Goal: Task Accomplishment & Management: Complete application form

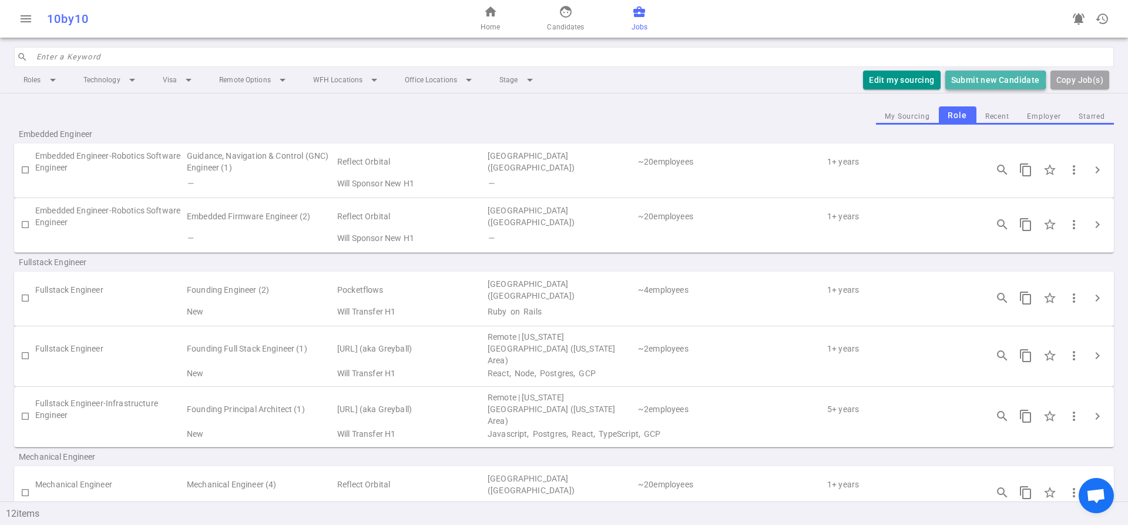
click at [983, 81] on button "Submit new Candidate" at bounding box center [995, 79] width 100 height 19
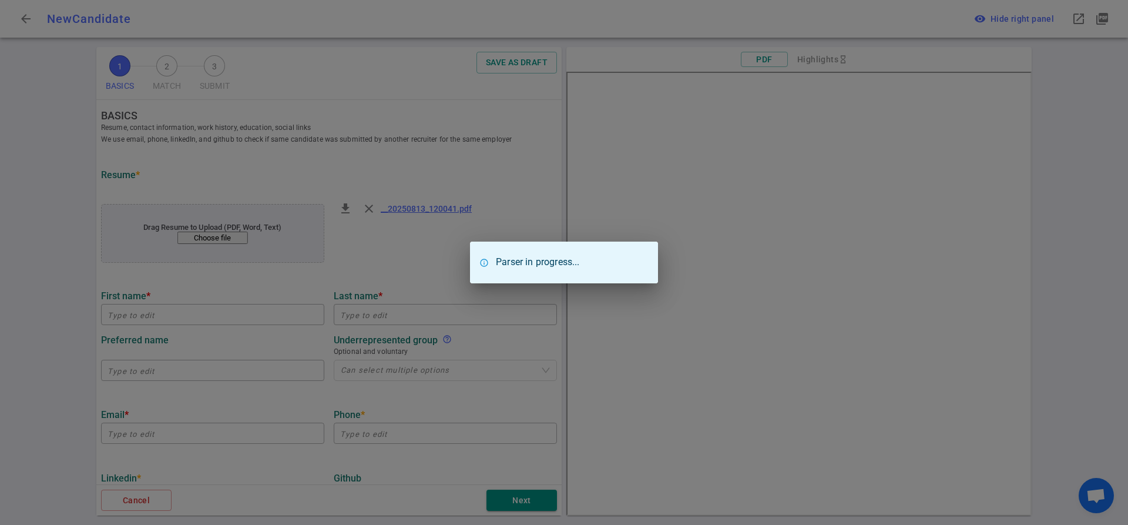
type input "[PERSON_NAME]"
type input "[EMAIL_ADDRESS][DOMAIN_NAME]"
type input "[PHONE_NUMBER]"
type input "Cern european Organization For Nuclear Research"
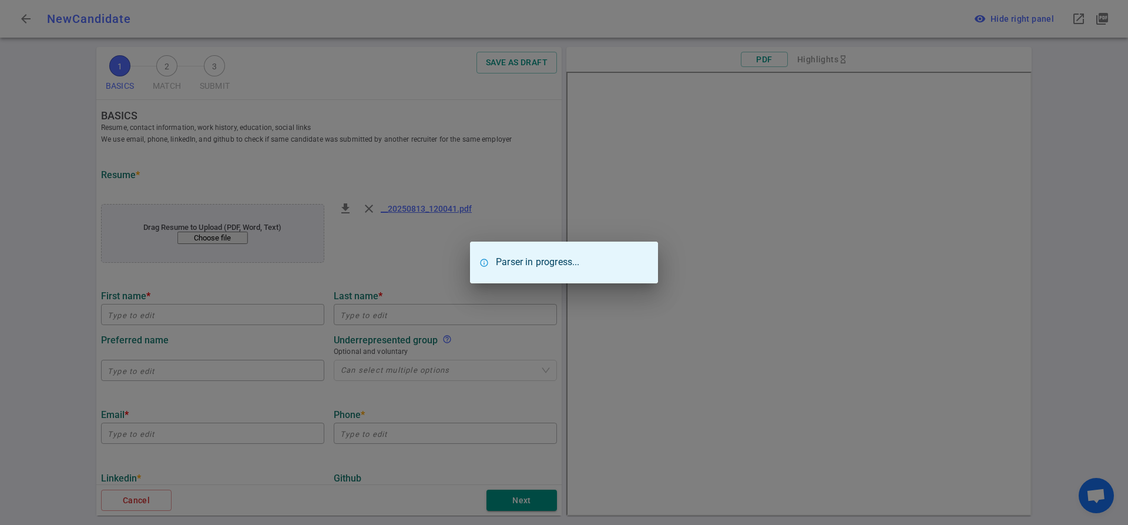
type textarea "MECHATRONICS ENGINEER"
type input "1.2"
type input "[PERSON_NAME] [PERSON_NAME][GEOGRAPHIC_DATA]"
type input "Aerospace engineering"
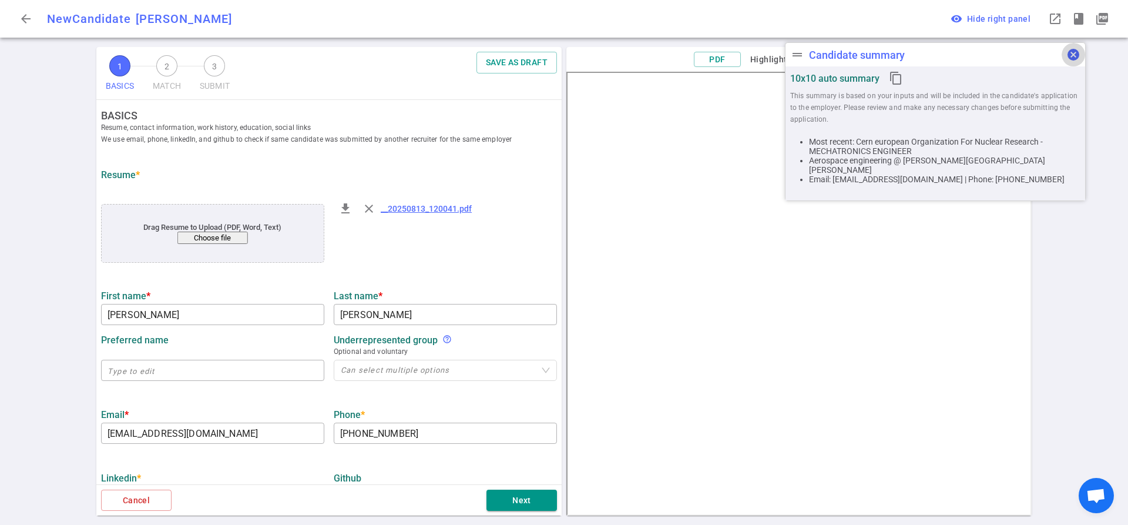
click at [1078, 58] on span "cancel" at bounding box center [1073, 55] width 14 height 14
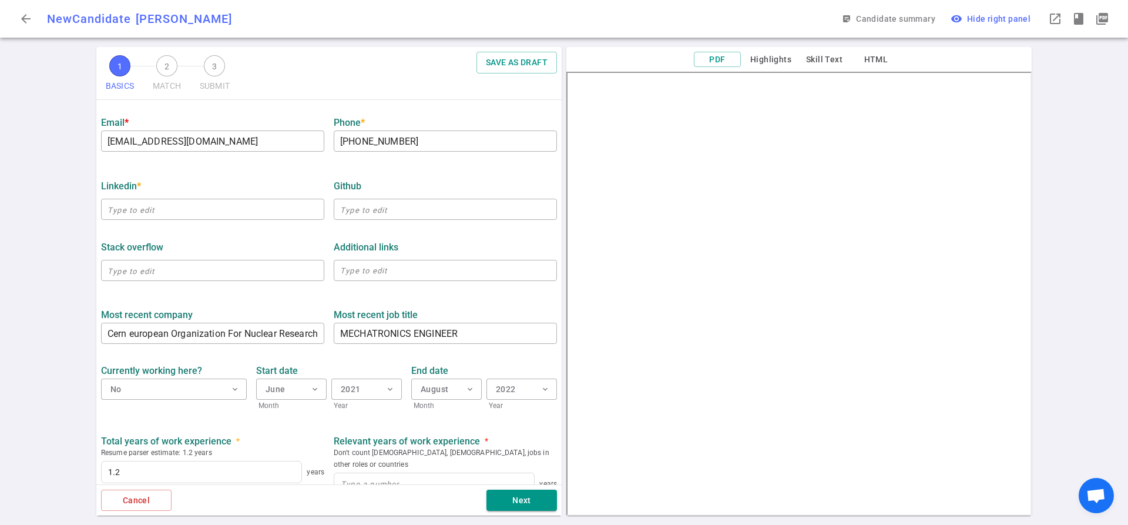
scroll to position [294, 0]
click at [140, 208] on input "text" at bounding box center [212, 207] width 223 height 19
paste input "[URL][DOMAIN_NAME]"
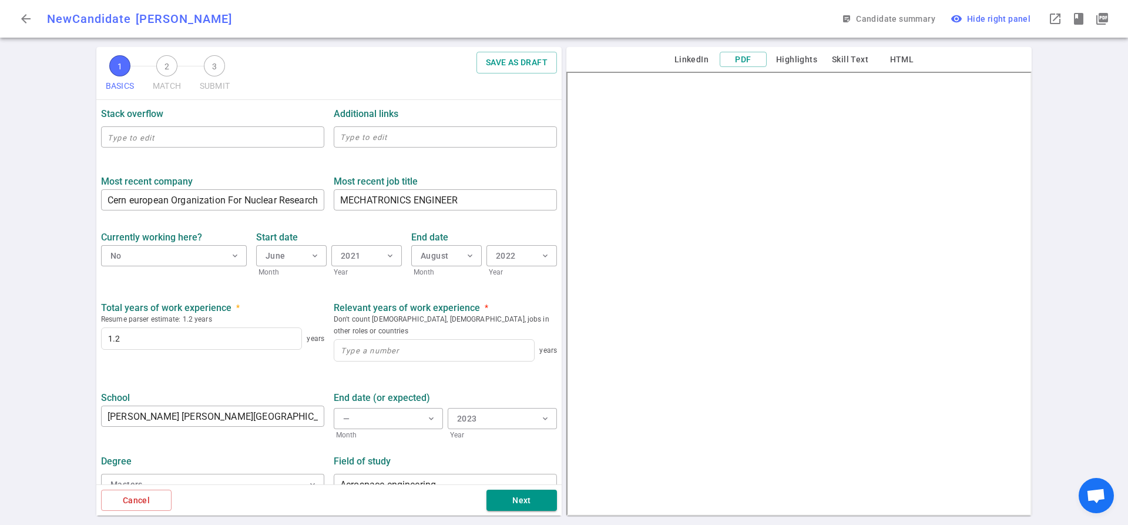
scroll to position [433, 0]
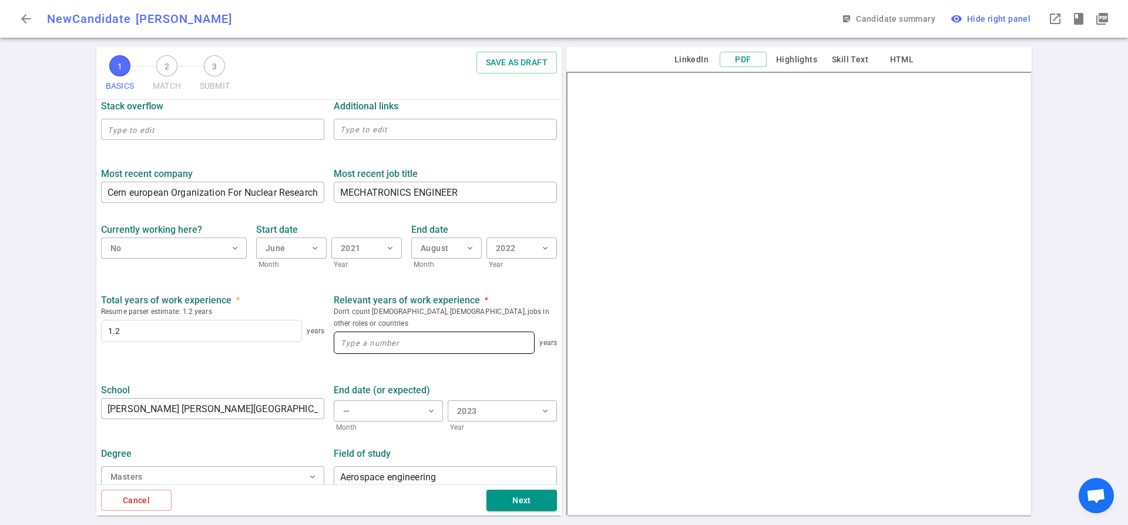
type input "[URL][DOMAIN_NAME]"
click at [397, 332] on input at bounding box center [434, 342] width 200 height 21
type input "1.2"
click at [533, 504] on button "Next" at bounding box center [521, 500] width 70 height 22
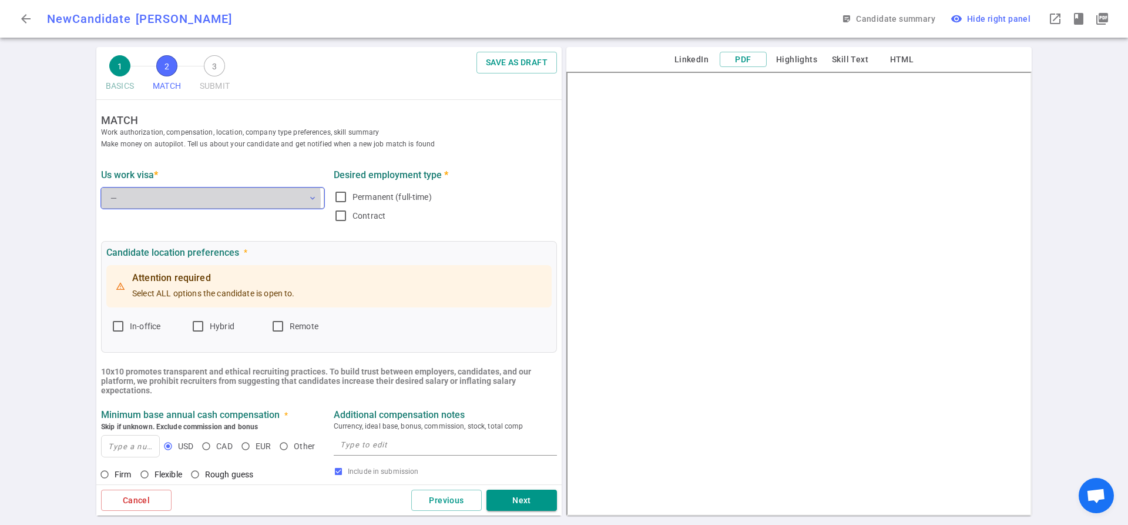
click at [179, 201] on button "— expand_more" at bounding box center [212, 197] width 223 height 21
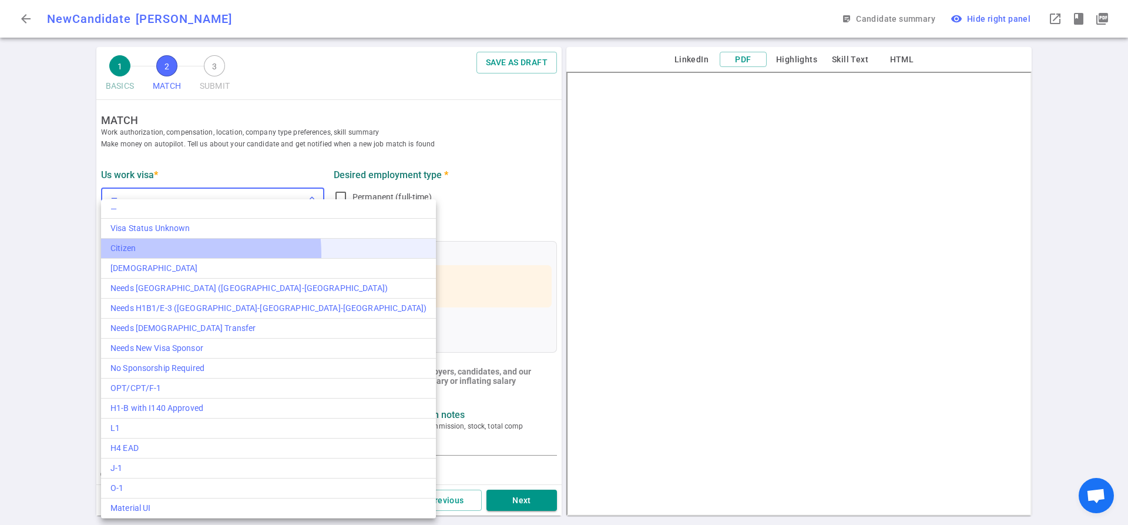
click at [149, 254] on li "Citizen" at bounding box center [268, 248] width 335 height 20
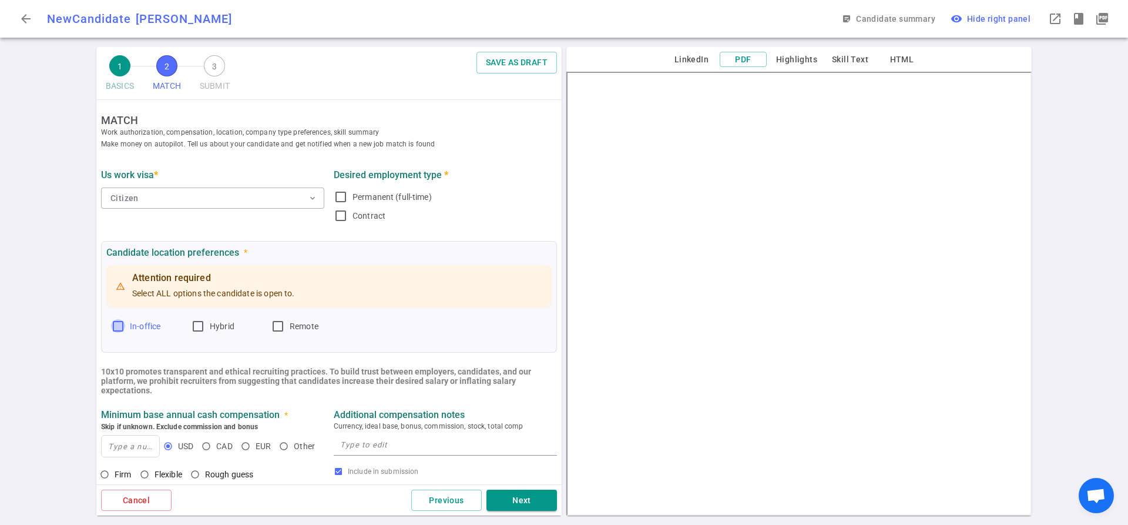
click at [125, 328] on input "In-office" at bounding box center [118, 326] width 14 height 14
checkbox input "true"
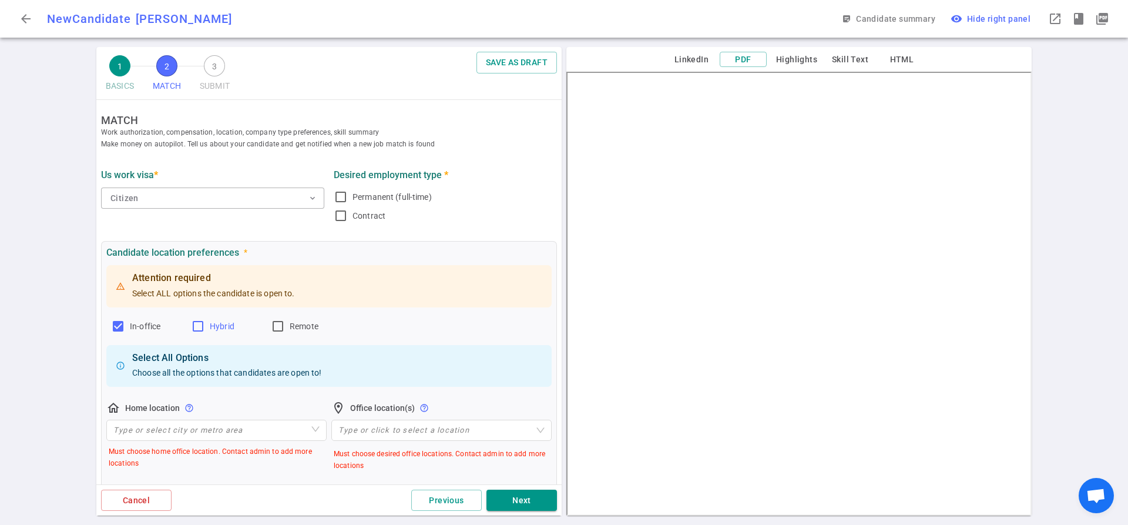
drag, startPoint x: 197, startPoint y: 328, endPoint x: 217, endPoint y: 328, distance: 20.0
click at [199, 328] on input "Hybrid" at bounding box center [198, 326] width 14 height 14
checkbox input "true"
click at [283, 329] on input "Remote" at bounding box center [278, 326] width 14 height 14
checkbox input "true"
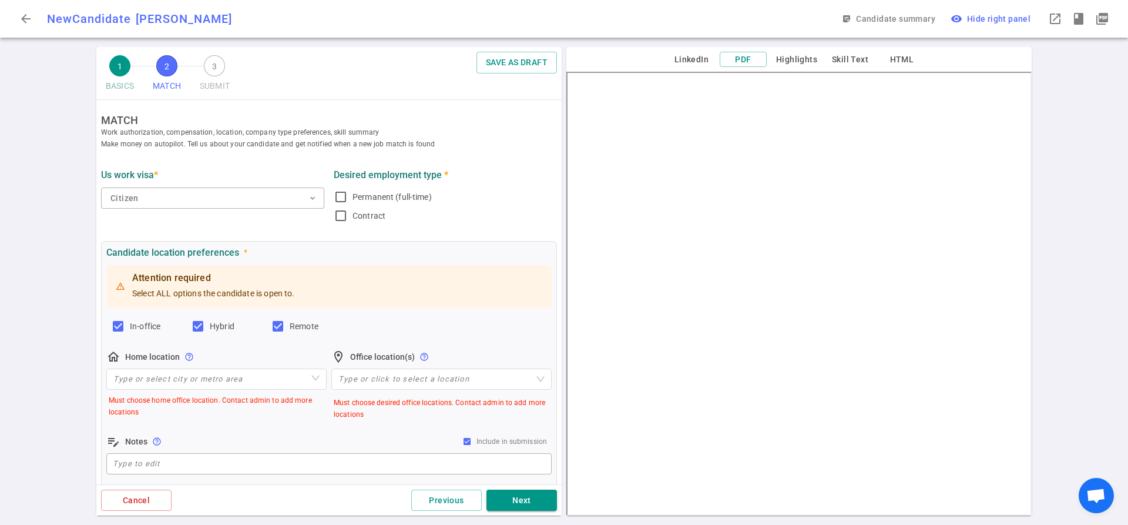
scroll to position [176, 0]
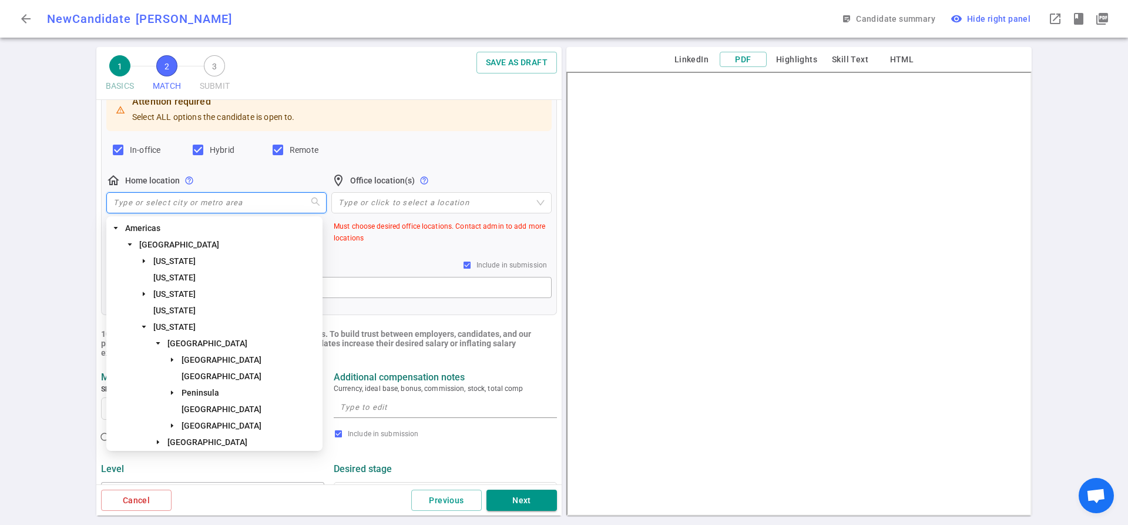
click at [169, 201] on input "search" at bounding box center [216, 203] width 206 height 20
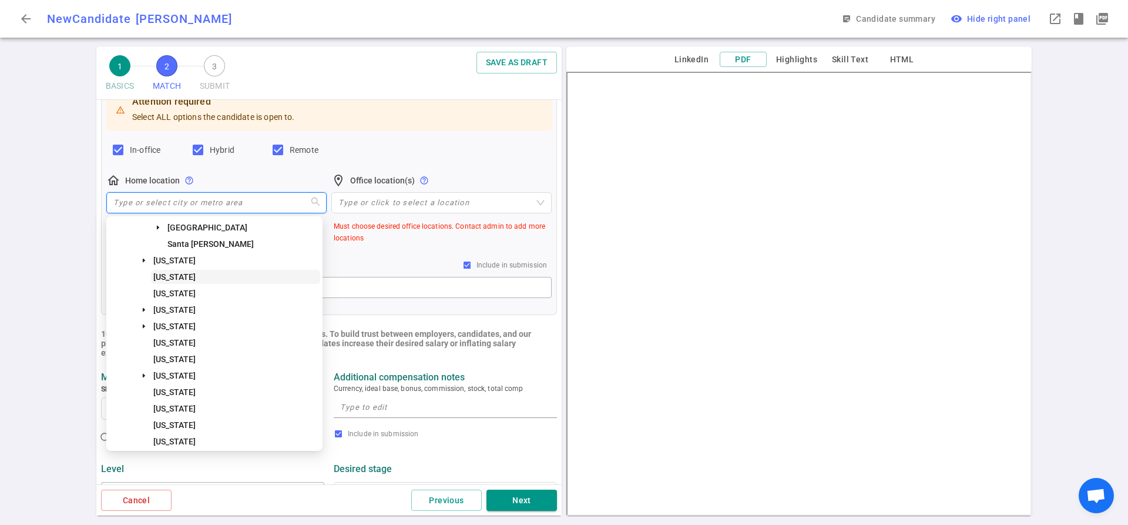
scroll to position [235, 0]
click at [190, 369] on span "[US_STATE]" at bounding box center [235, 371] width 169 height 14
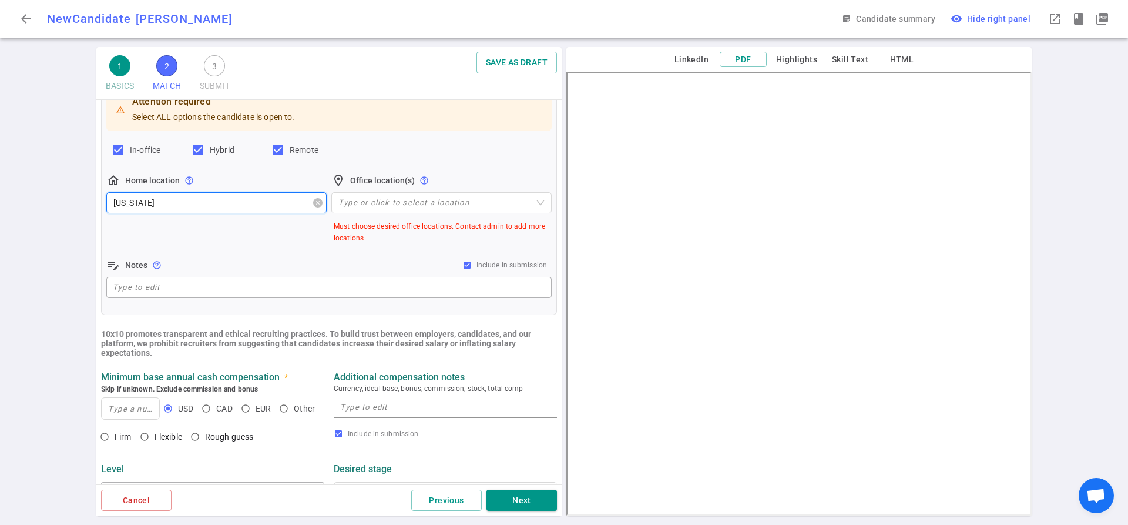
click at [199, 194] on span "[US_STATE]" at bounding box center [216, 203] width 206 height 18
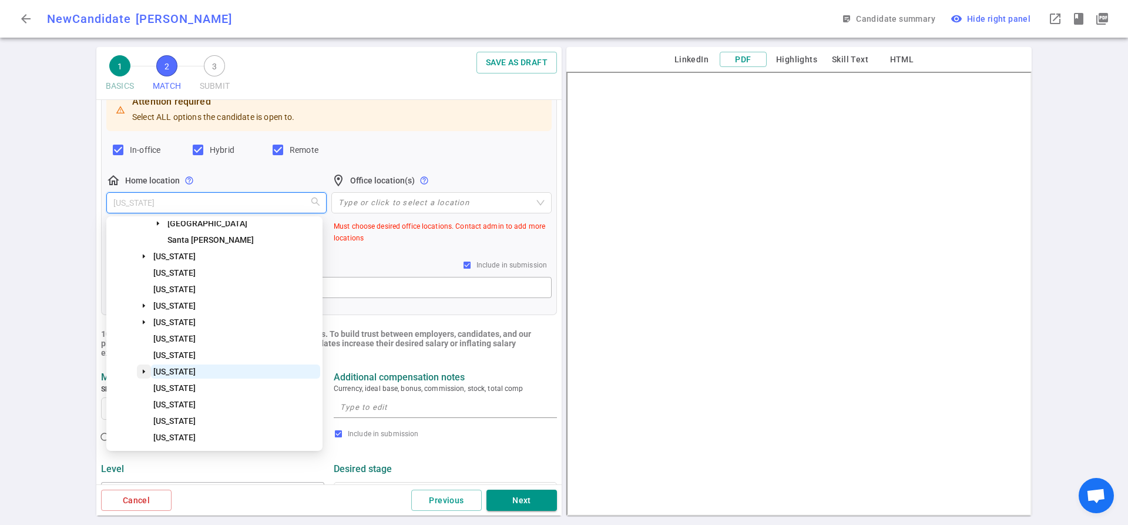
click at [141, 371] on icon "caret-down" at bounding box center [144, 371] width 6 height 6
click at [182, 402] on span "[GEOGRAPHIC_DATA]" at bounding box center [207, 403] width 80 height 9
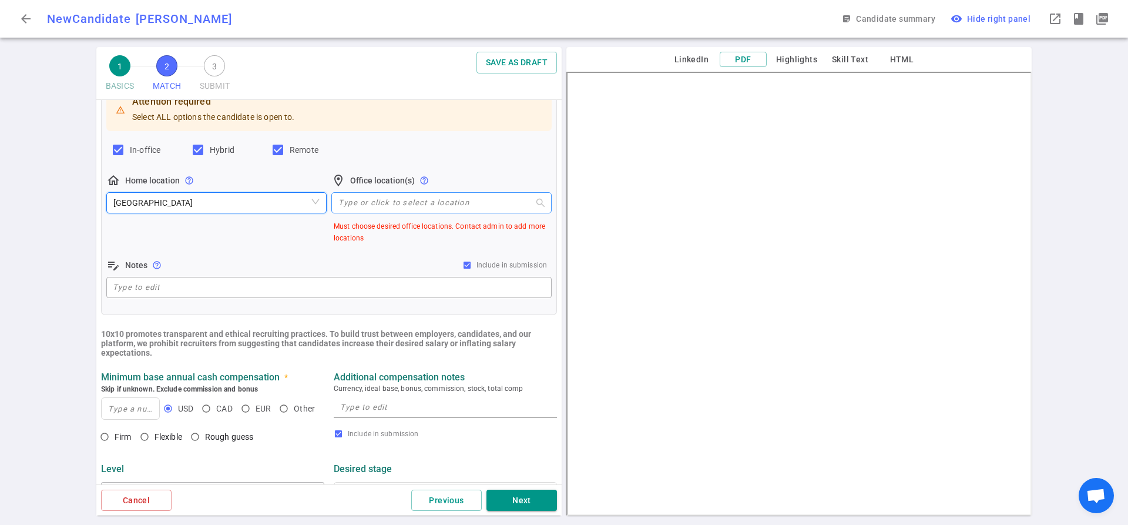
click at [349, 207] on div at bounding box center [435, 202] width 203 height 9
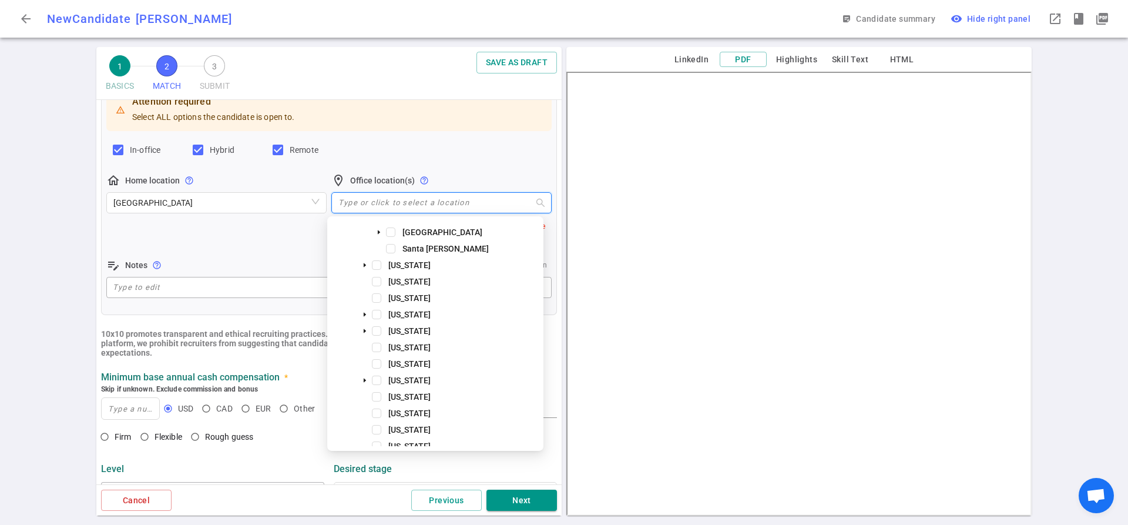
scroll to position [352, 0]
click at [365, 254] on icon "caret-down" at bounding box center [365, 254] width 6 height 6
click at [394, 289] on span at bounding box center [390, 286] width 9 height 9
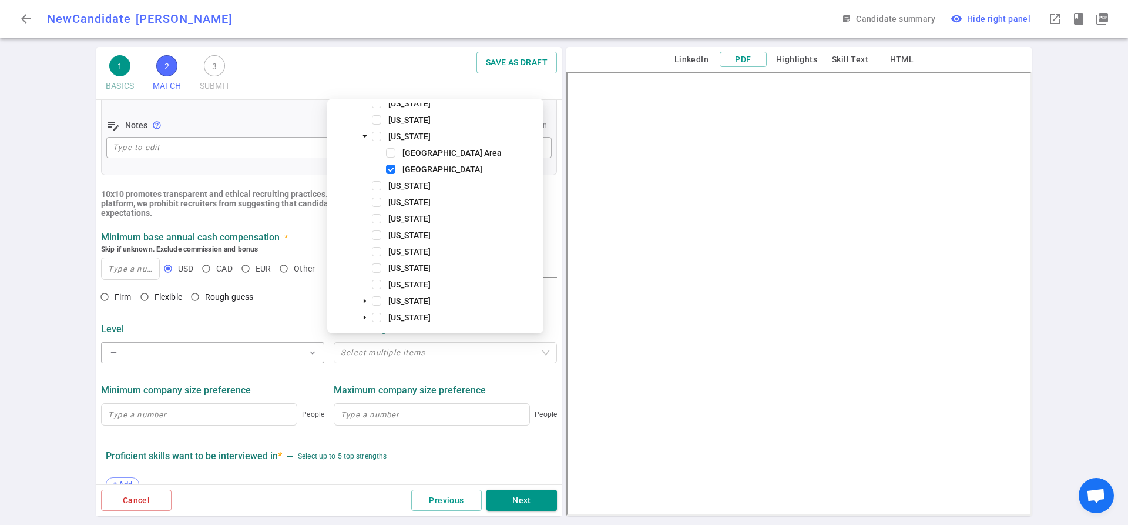
scroll to position [294, 0]
click at [130, 273] on input at bounding box center [131, 267] width 58 height 21
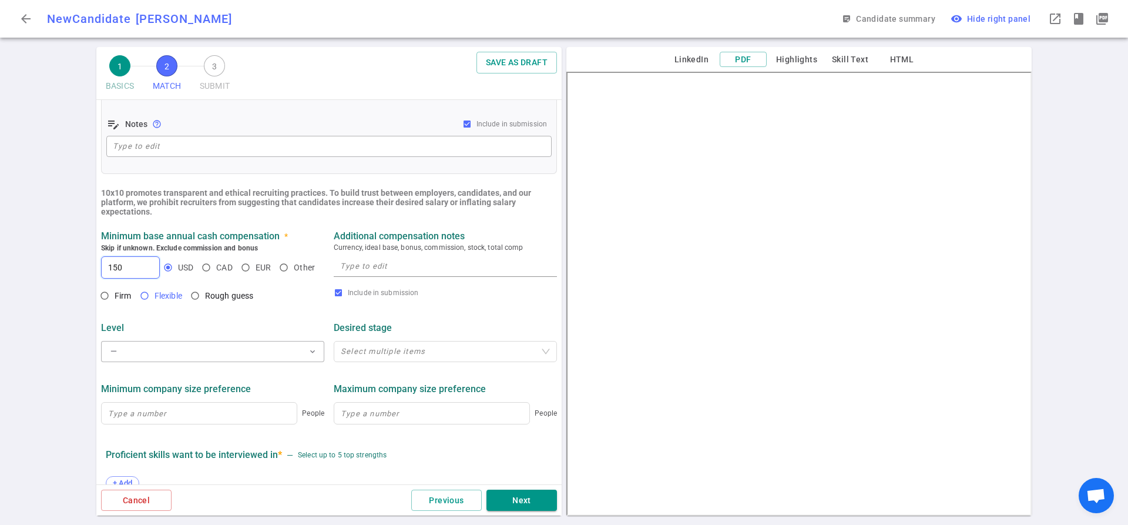
type input "150"
click at [146, 295] on input "Flexible" at bounding box center [145, 295] width 20 height 20
radio input "true"
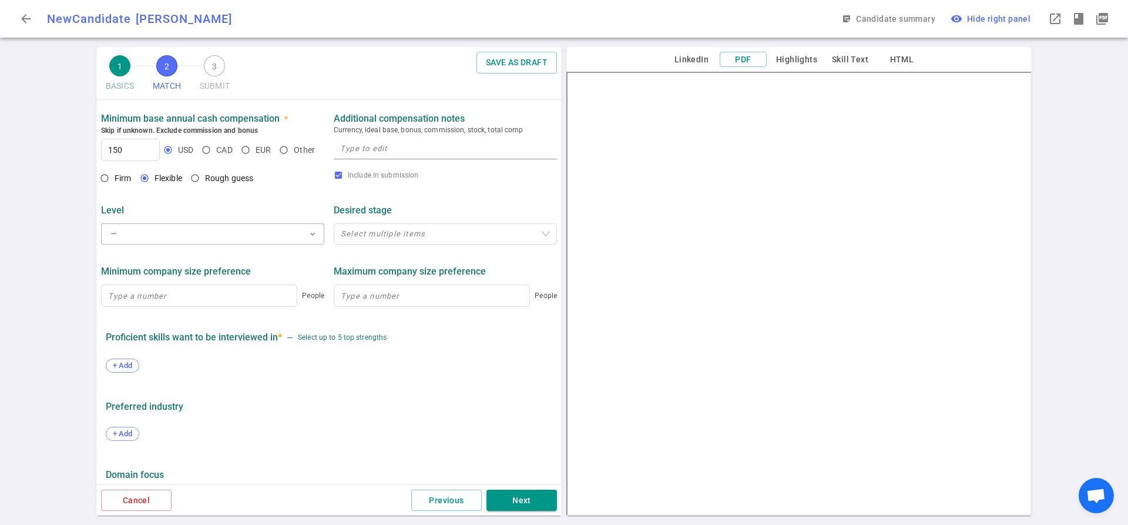
scroll to position [452, 0]
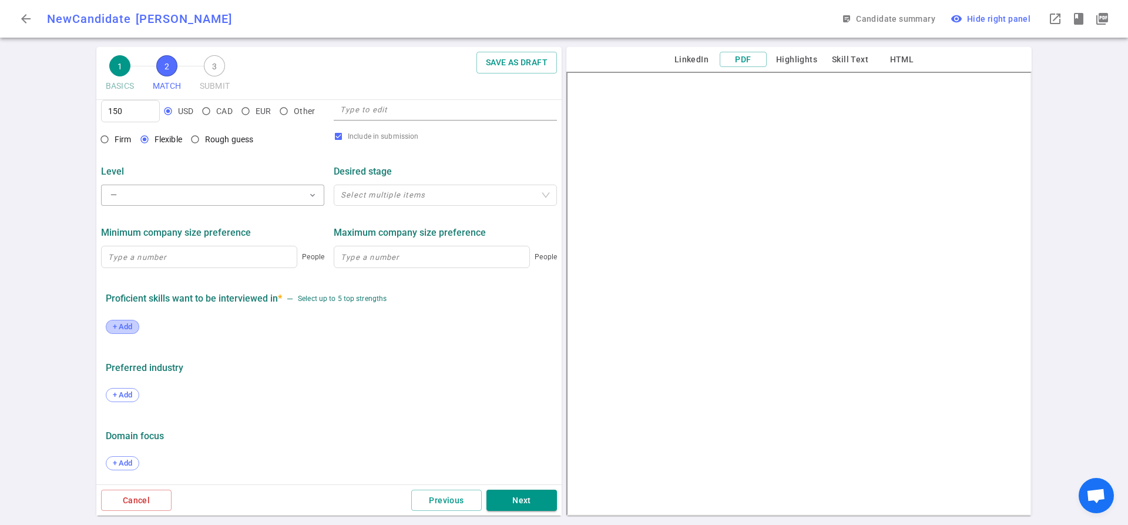
click at [125, 326] on span "+ Add" at bounding box center [123, 326] width 28 height 9
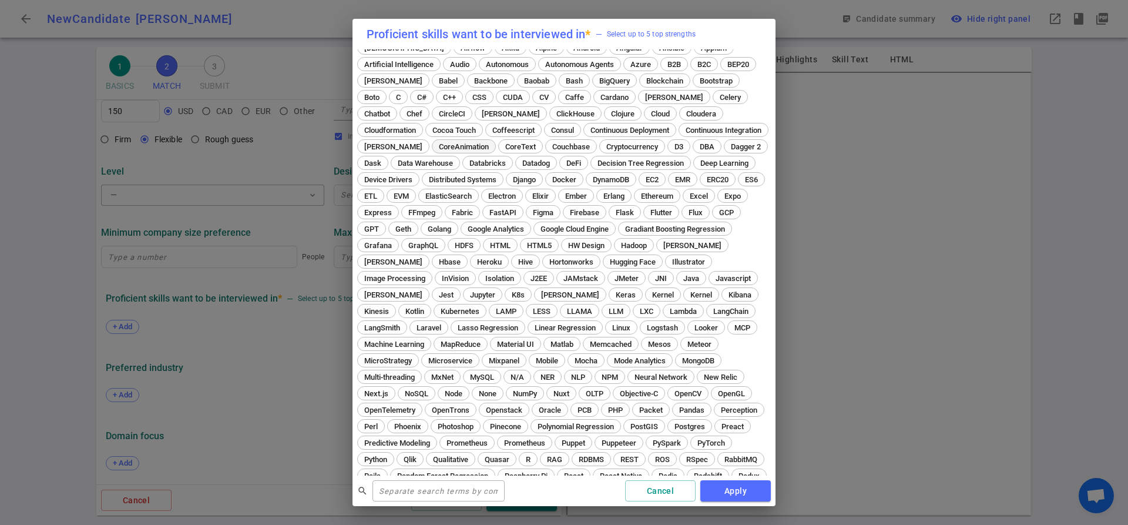
scroll to position [59, 0]
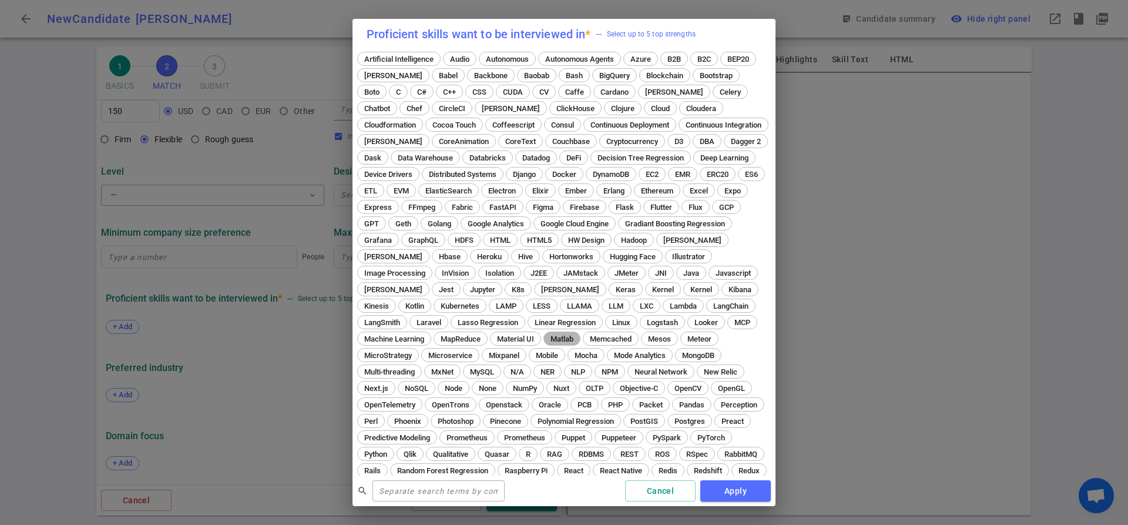
click at [577, 337] on span "Matlab" at bounding box center [561, 338] width 31 height 9
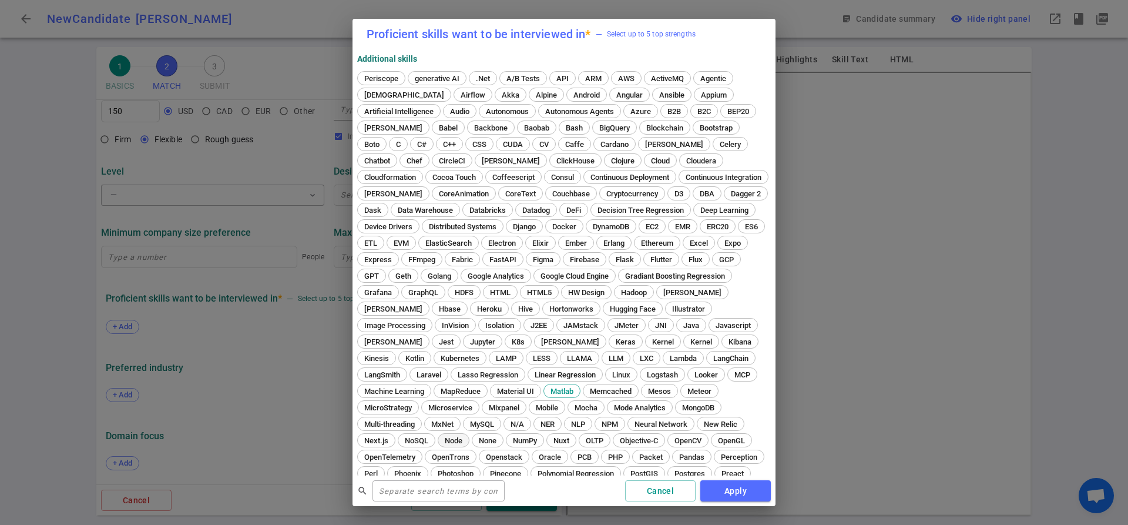
scroll to position [111, 0]
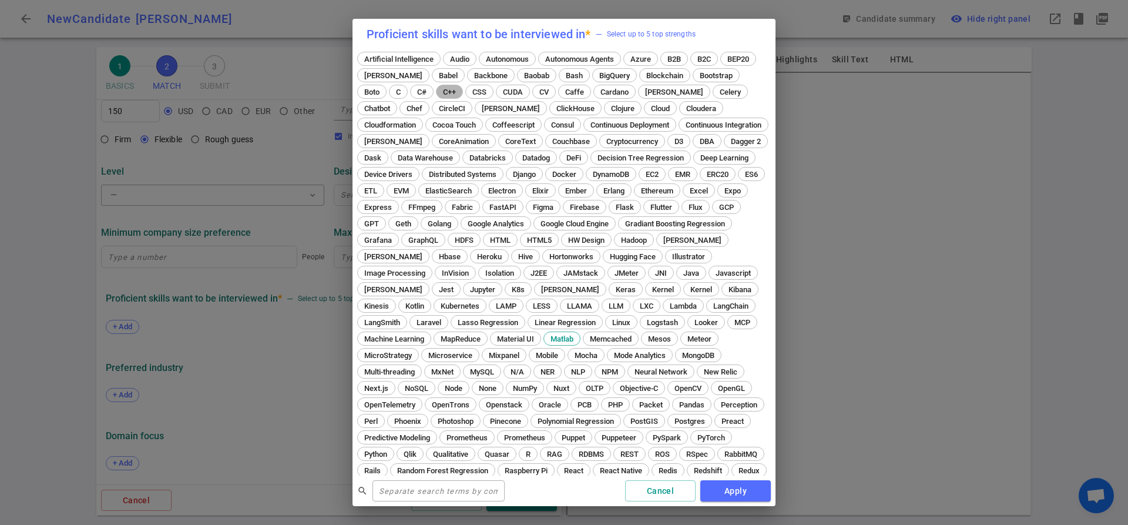
click at [448, 91] on span "C++" at bounding box center [449, 92] width 21 height 9
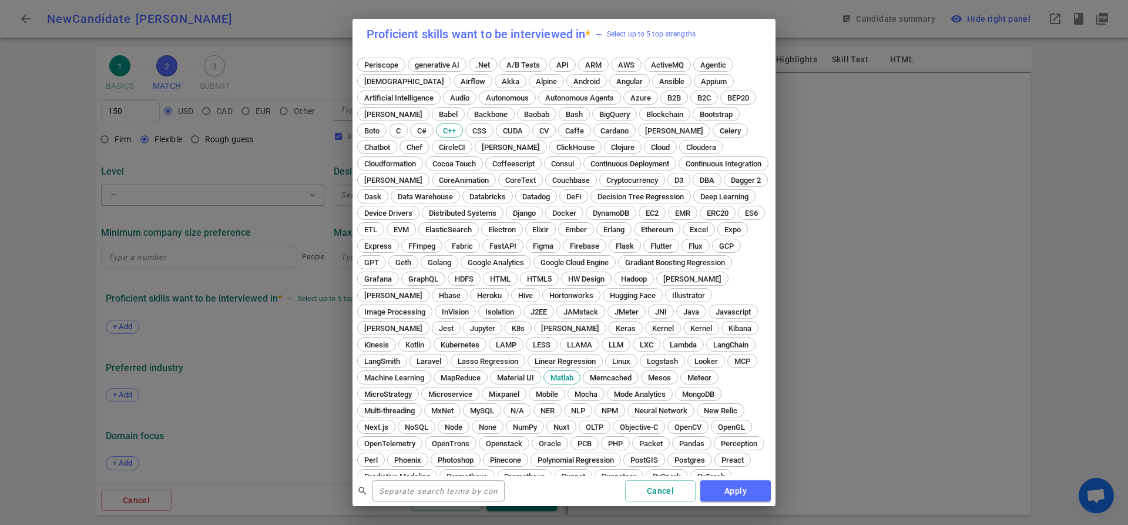
scroll to position [0, 0]
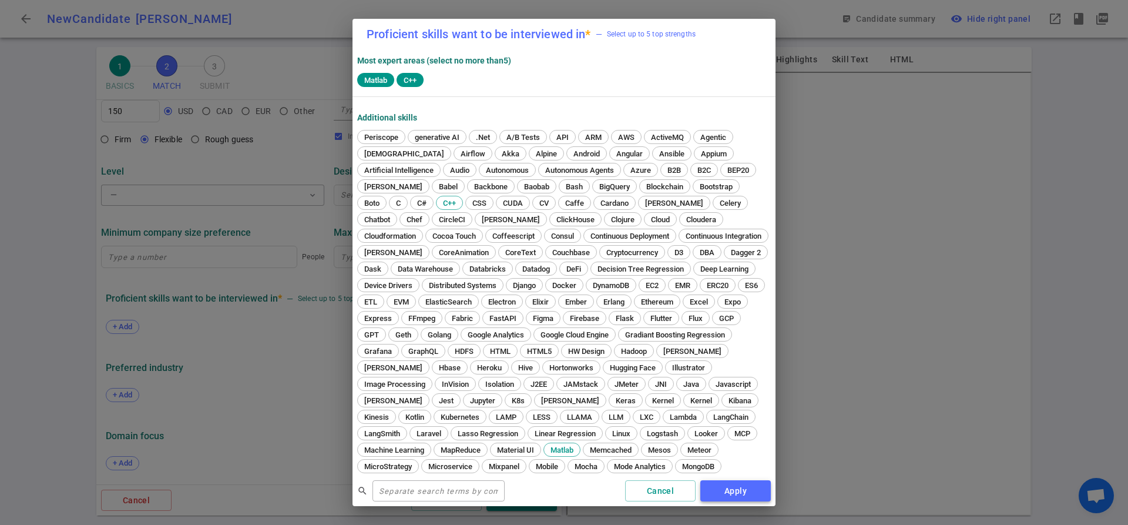
click at [723, 492] on button "Apply" at bounding box center [735, 491] width 70 height 22
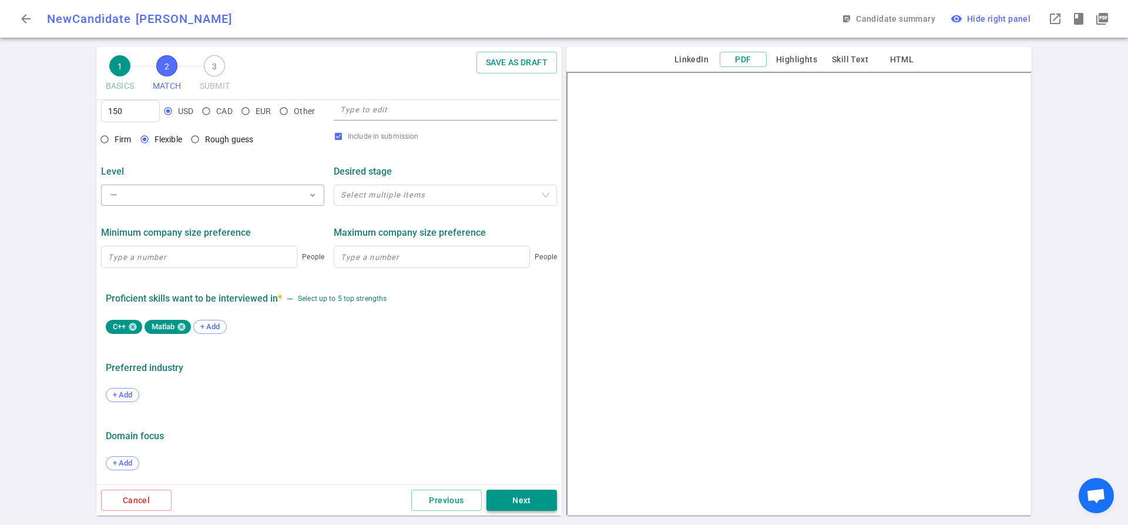
click at [517, 507] on button "Next" at bounding box center [521, 500] width 70 height 22
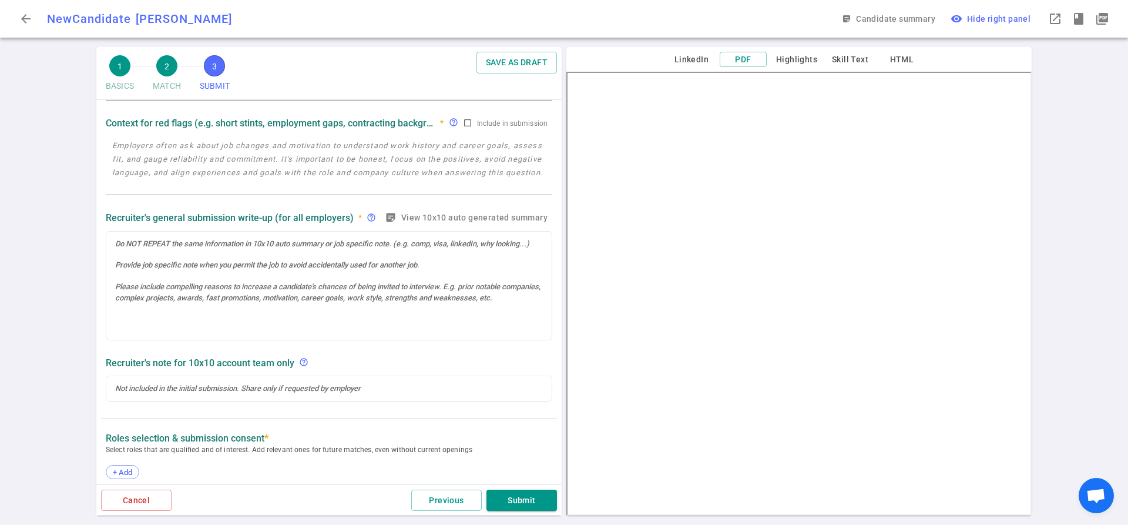
scroll to position [117, 0]
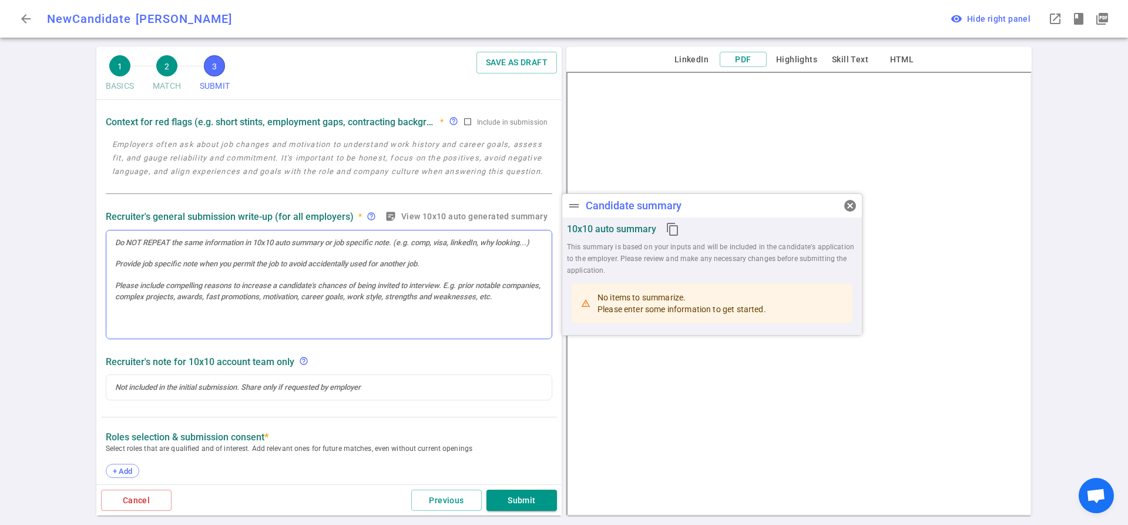
click at [125, 251] on div at bounding box center [328, 284] width 445 height 109
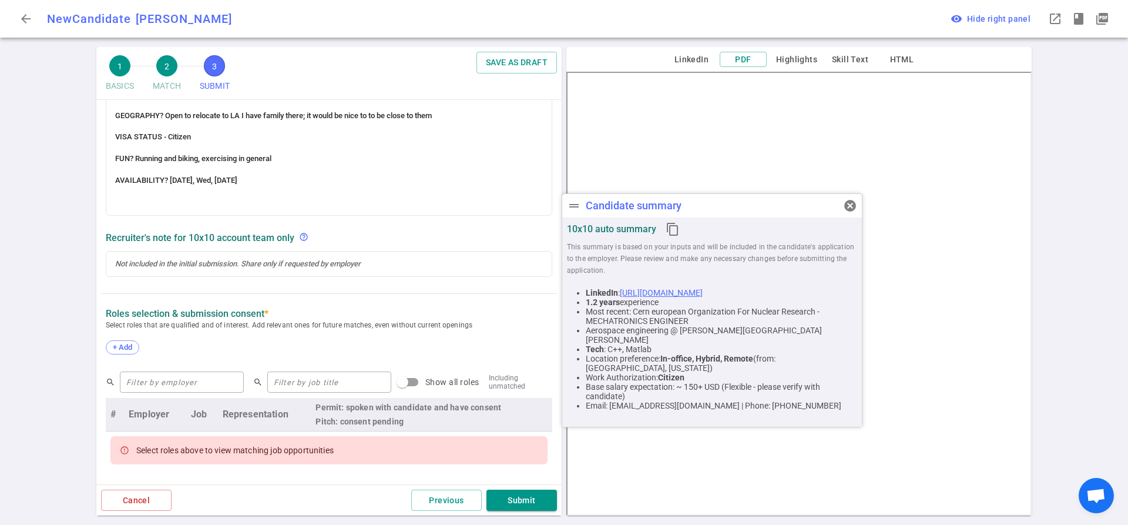
scroll to position [494, 0]
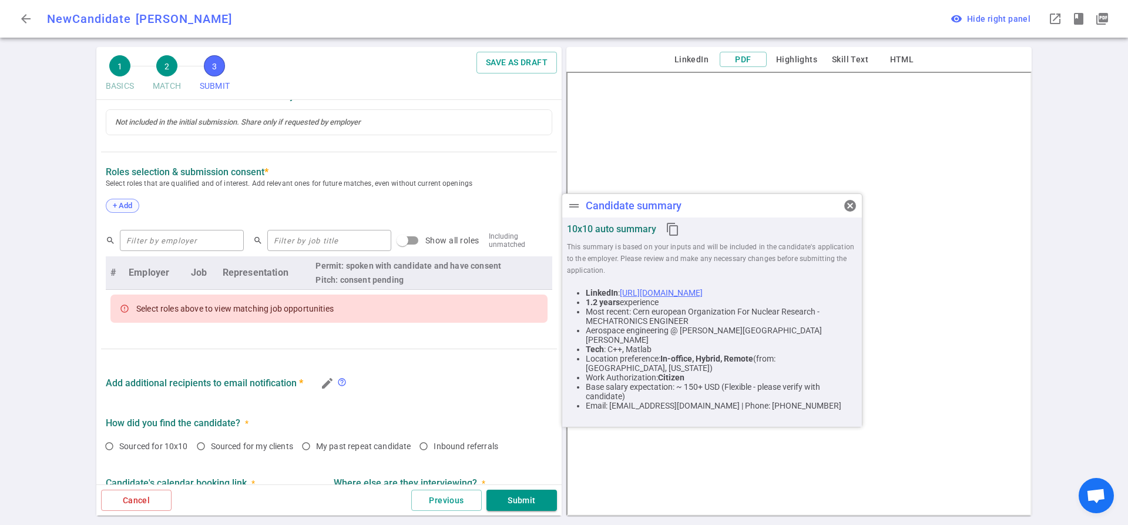
click at [123, 203] on span "+ Add" at bounding box center [123, 205] width 28 height 9
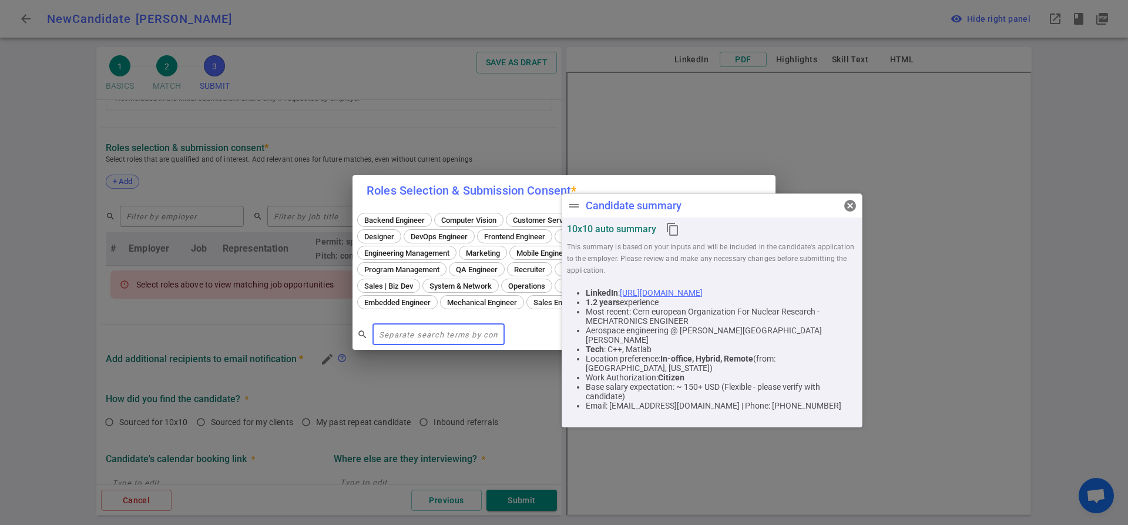
scroll to position [470, 0]
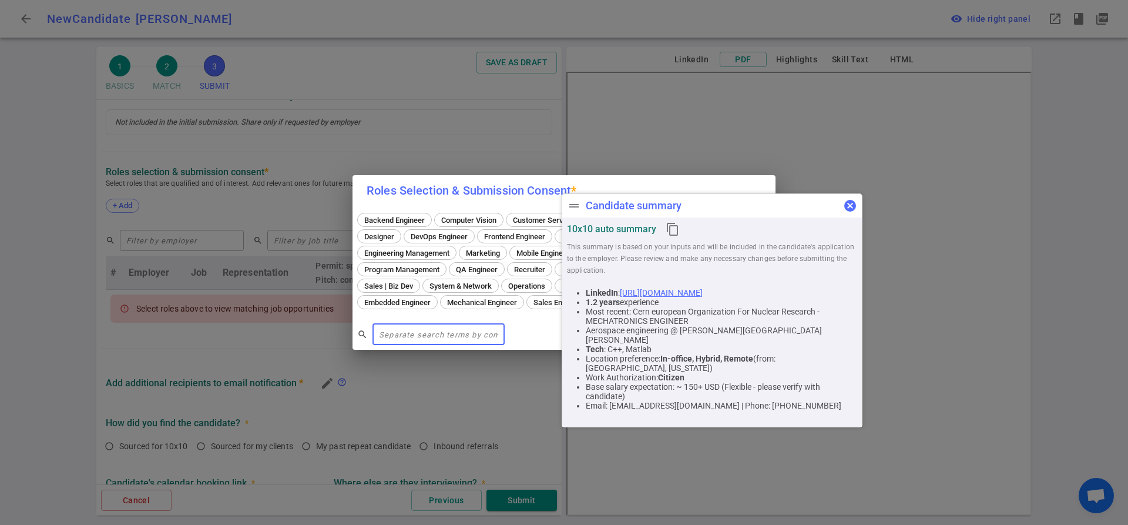
click at [851, 208] on span "cancel" at bounding box center [850, 206] width 14 height 14
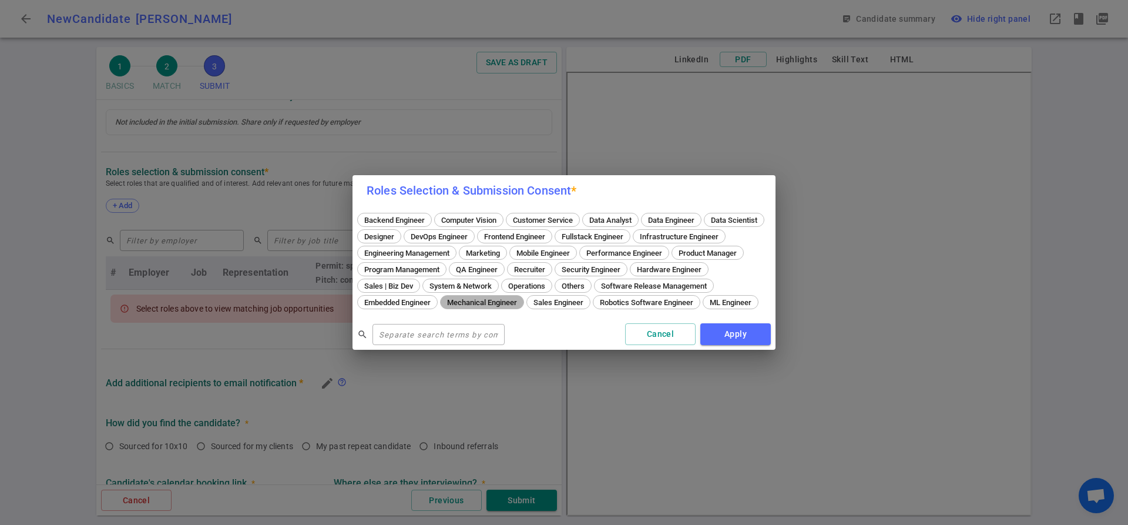
click at [521, 298] on span "Mechanical Engineer" at bounding box center [482, 302] width 78 height 9
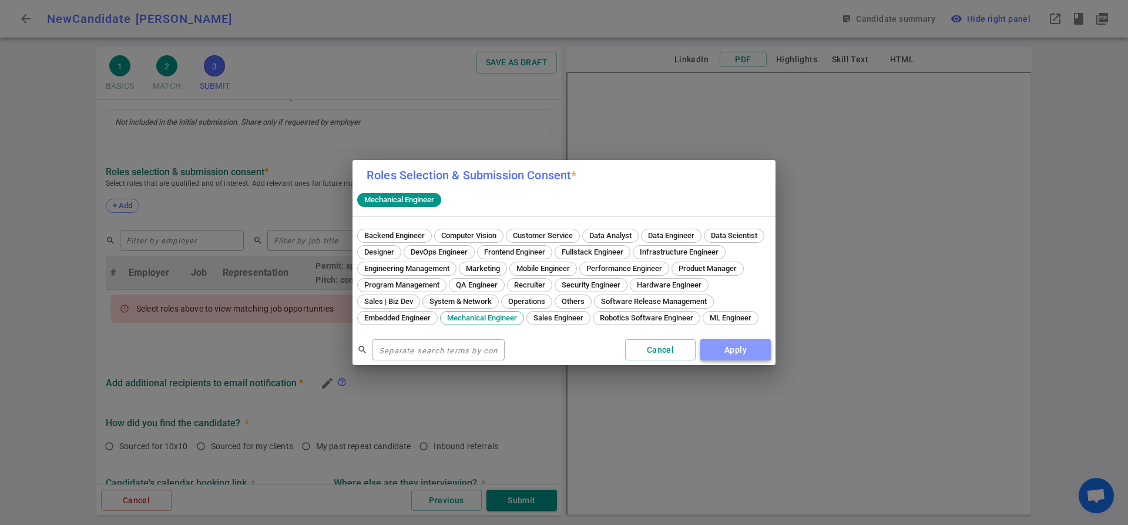
click at [741, 347] on button "Apply" at bounding box center [735, 350] width 70 height 22
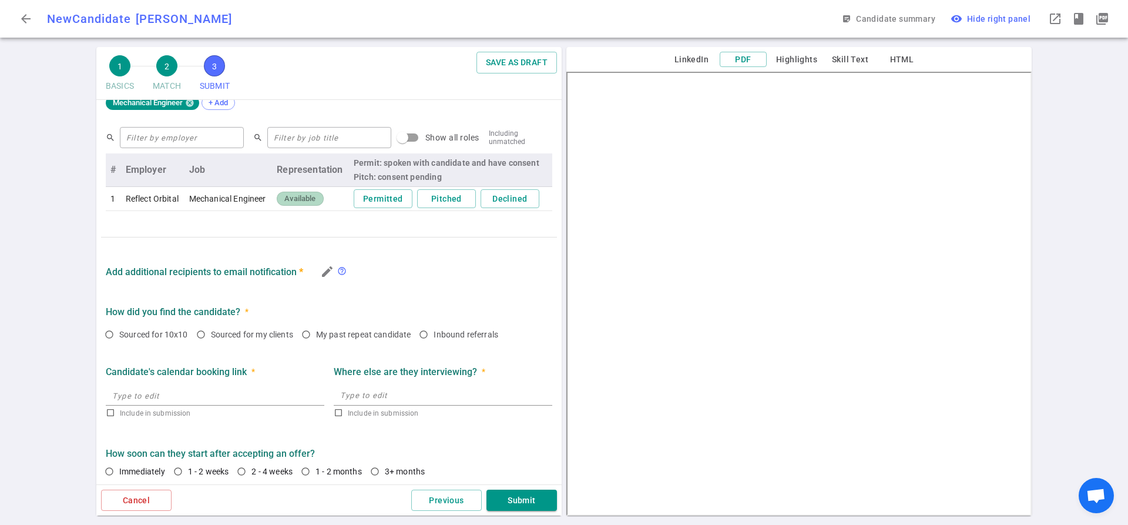
scroll to position [582, 0]
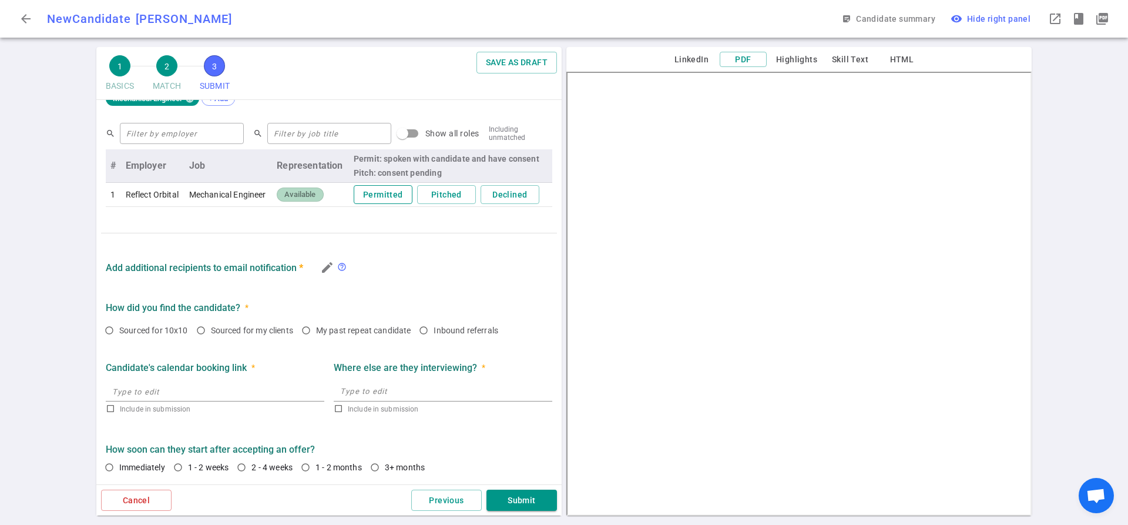
click at [364, 193] on button "Permitted" at bounding box center [383, 194] width 59 height 19
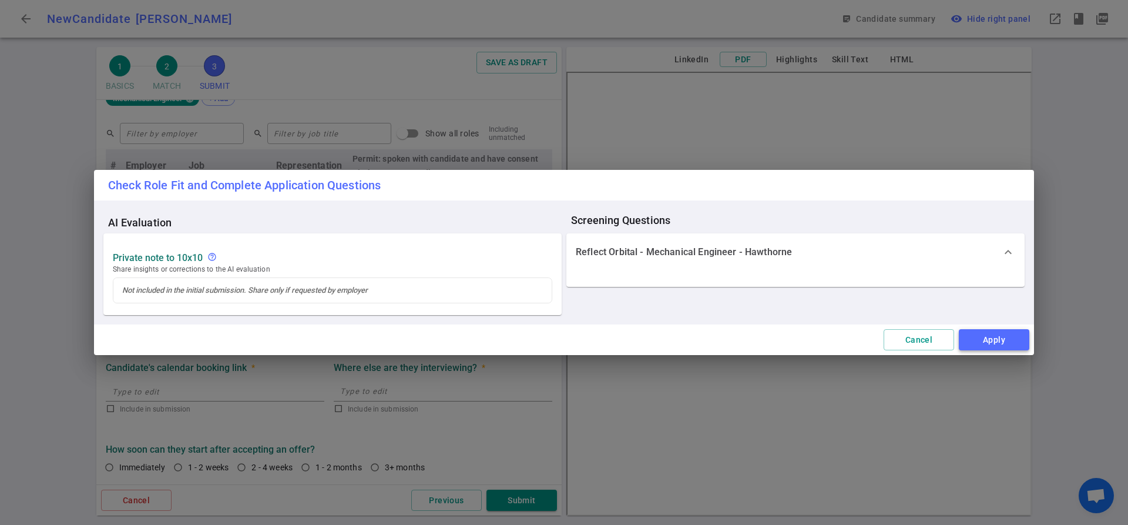
click at [979, 340] on button "Apply" at bounding box center [994, 340] width 70 height 22
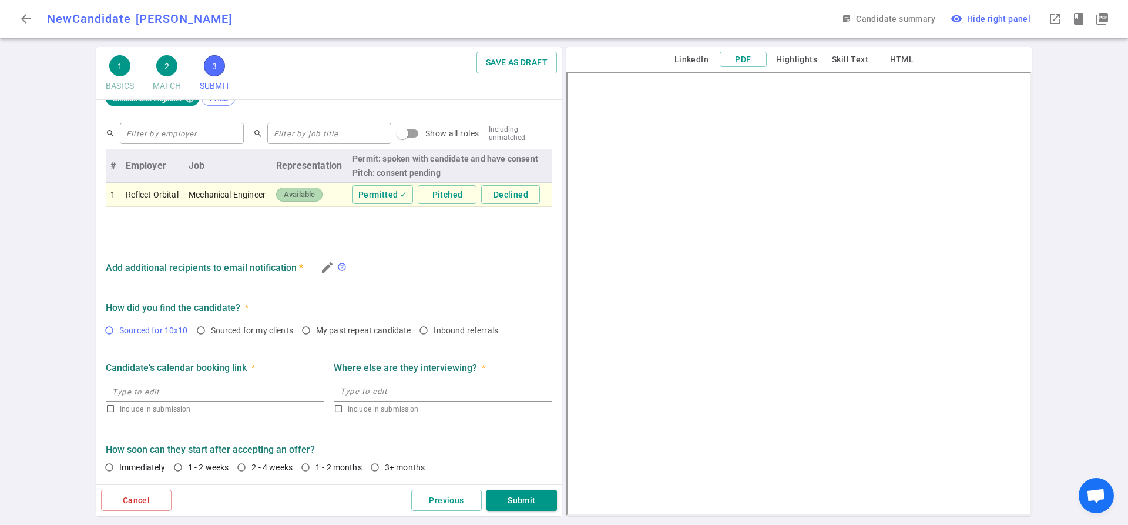
click at [113, 331] on input "Sourced for 10x10" at bounding box center [109, 330] width 20 height 20
radio input "true"
click at [242, 467] on input "2 - 4 weeks" at bounding box center [241, 467] width 20 height 20
radio input "true"
click at [176, 469] on input "1 - 2 weeks" at bounding box center [178, 467] width 20 height 20
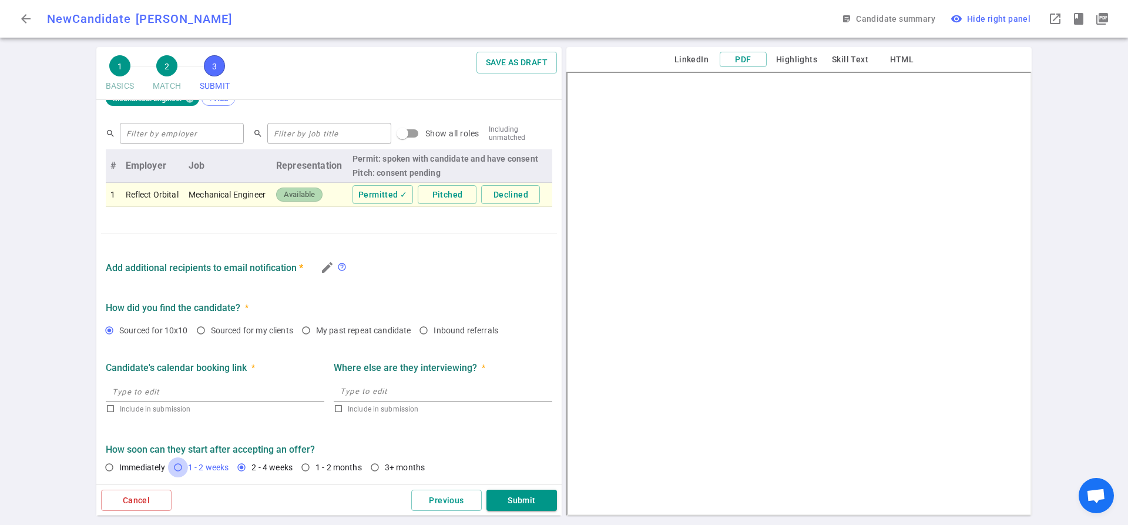
radio input "true"
click at [509, 496] on button "Submit" at bounding box center [521, 500] width 70 height 22
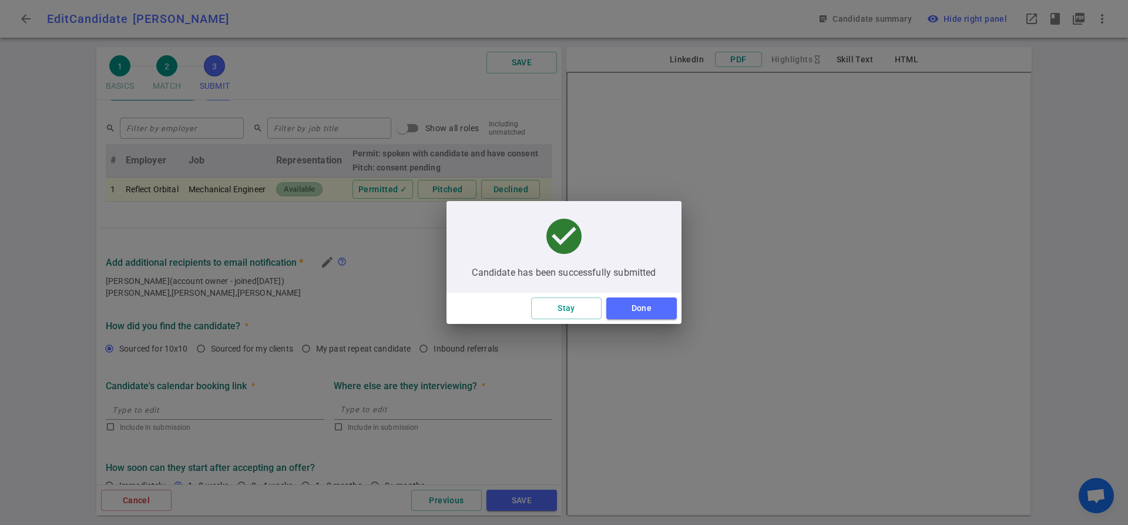
scroll to position [252, 0]
drag, startPoint x: 663, startPoint y: 314, endPoint x: 647, endPoint y: 311, distance: 16.2
click at [647, 311] on button "Done" at bounding box center [641, 308] width 70 height 22
